Goal: Use online tool/utility: Utilize a website feature to perform a specific function

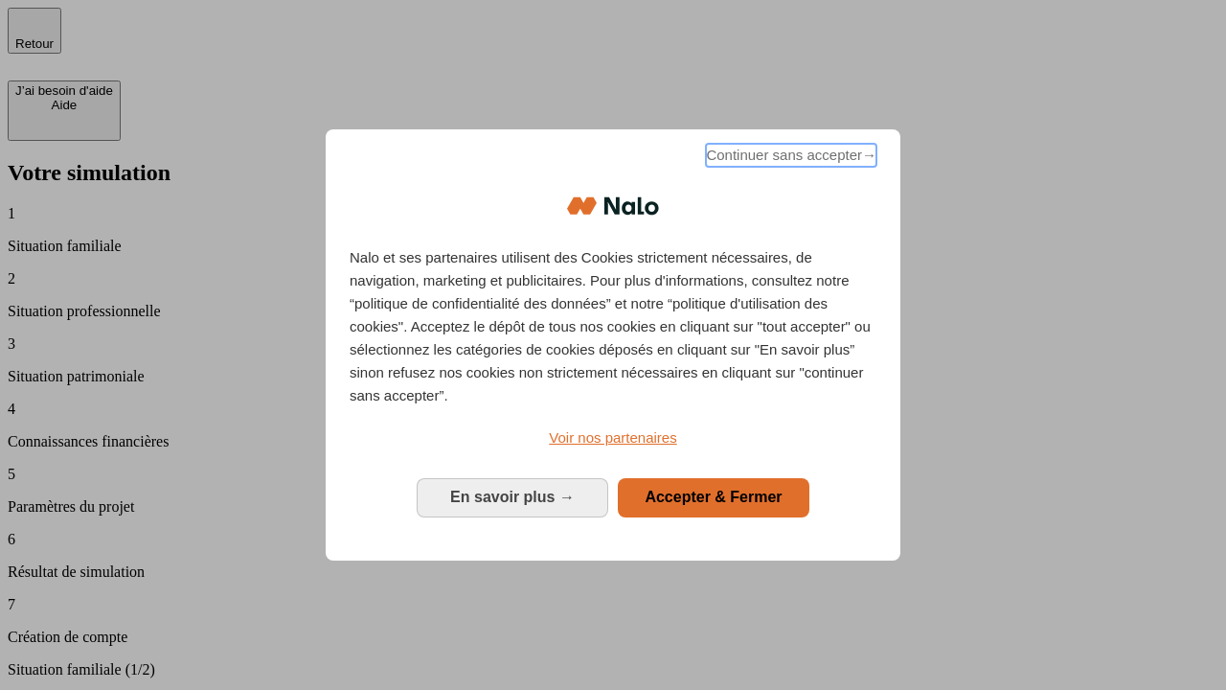
click at [789, 158] on span "Continuer sans accepter →" at bounding box center [791, 155] width 170 height 23
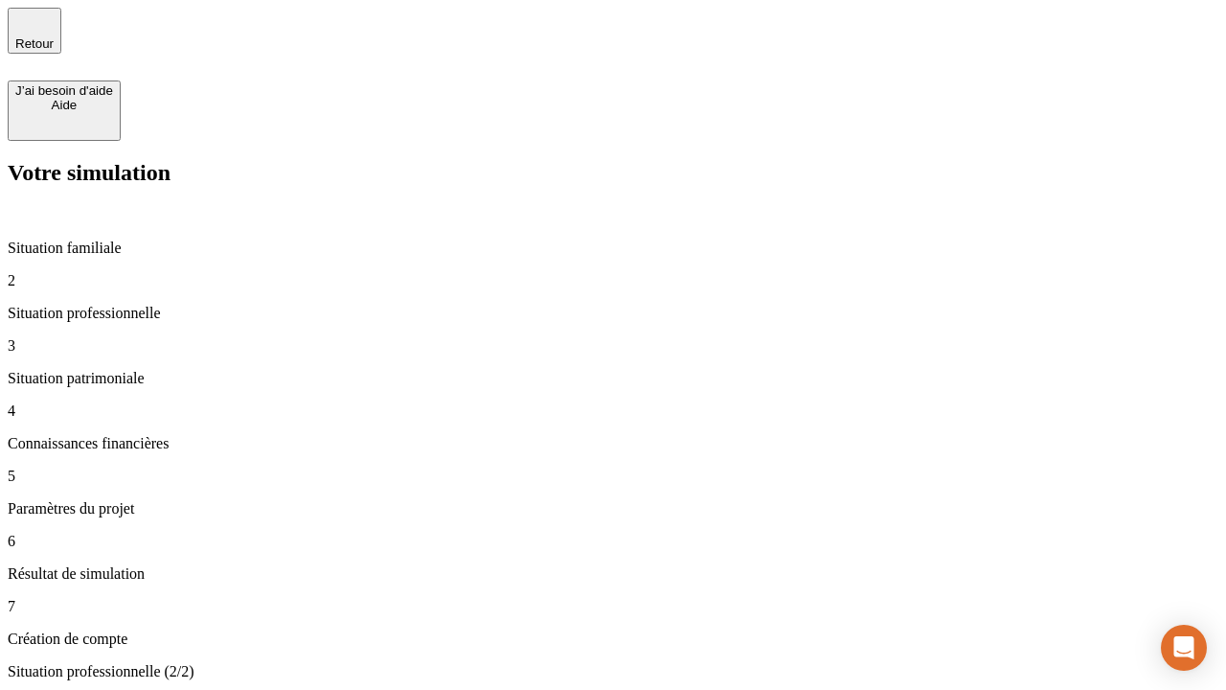
type input "30 000"
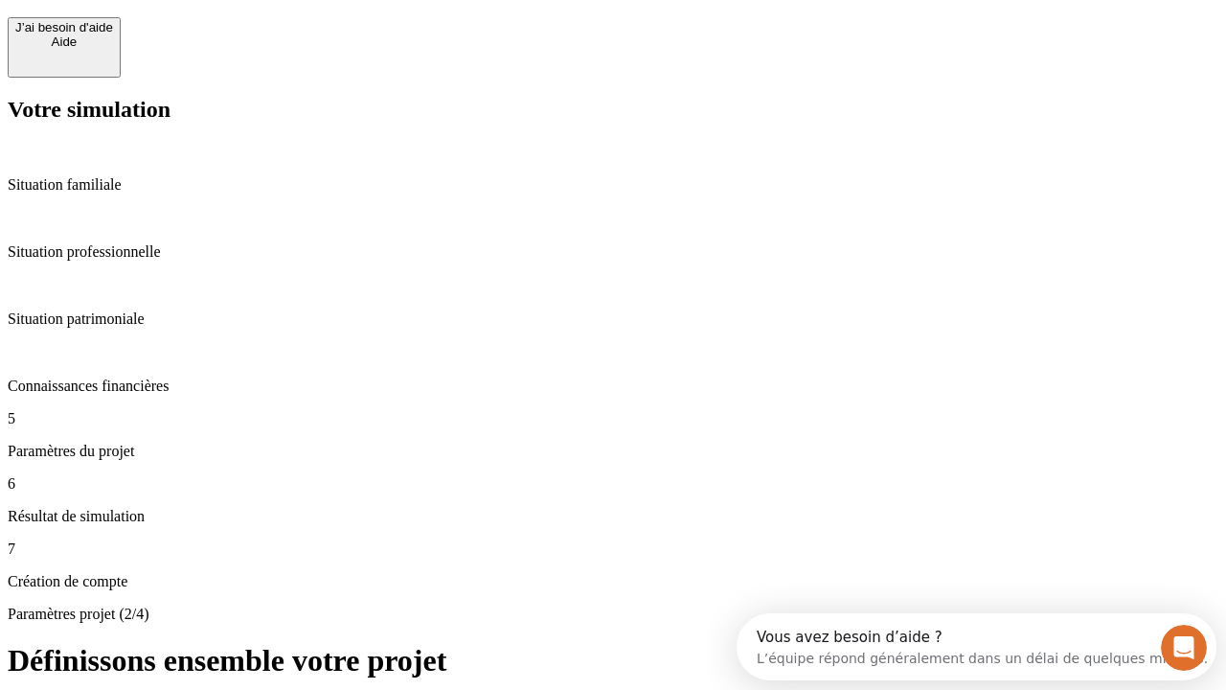
scroll to position [36, 0]
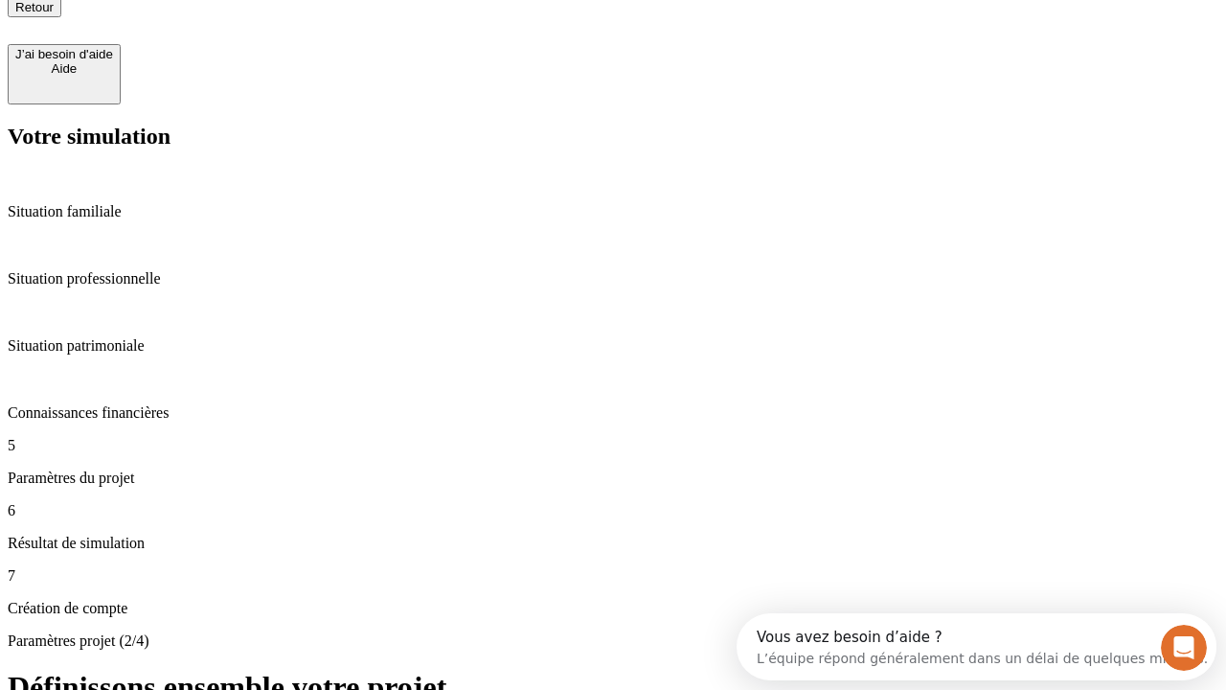
type input "25"
type input "1 000"
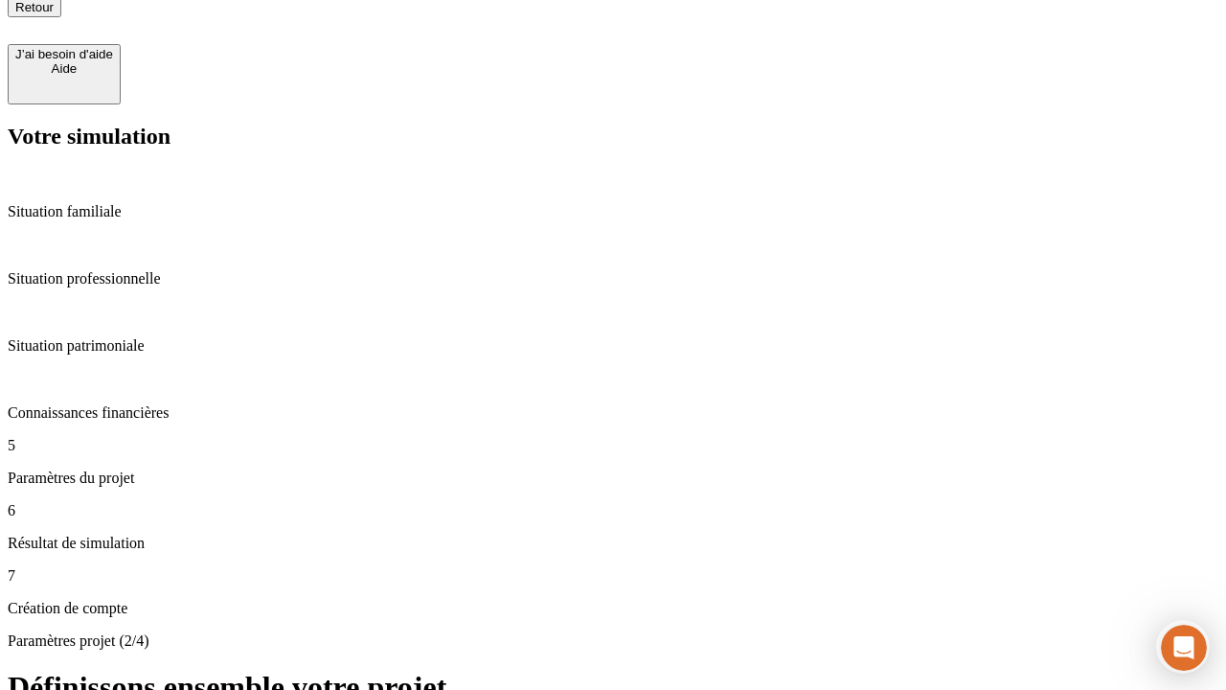
type input "640"
